Goal: Transaction & Acquisition: Book appointment/travel/reservation

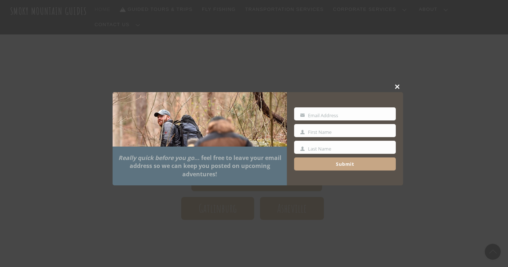
scroll to position [79, 0]
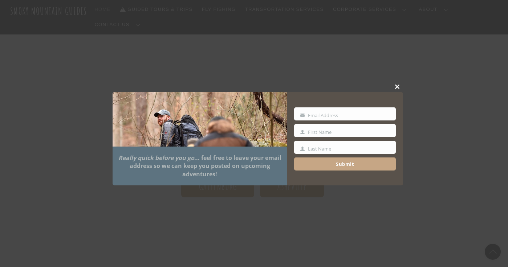
click at [398, 86] on span at bounding box center [397, 87] width 11 height 4
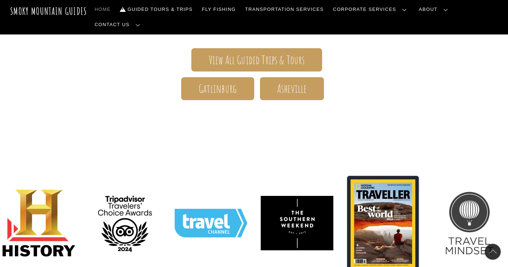
scroll to position [4, 0]
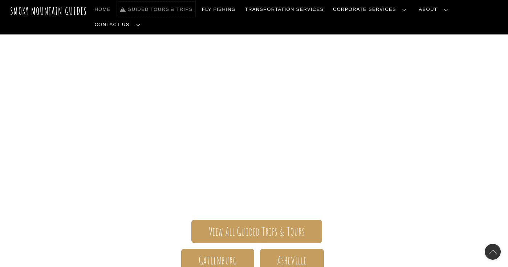
click at [174, 10] on link "Guided Tours & Trips" at bounding box center [156, 9] width 78 height 15
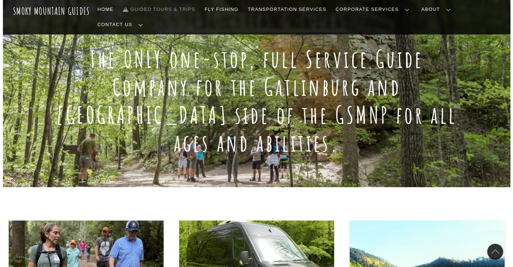
scroll to position [224, 0]
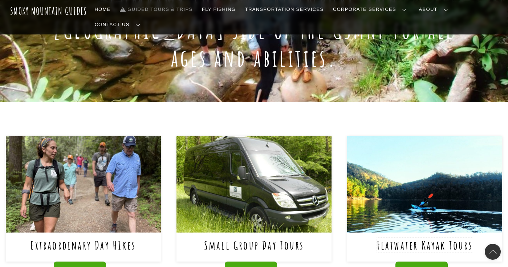
click at [441, 238] on link "Flatwater Kayak Tours" at bounding box center [425, 245] width 96 height 15
